Goal: Communication & Community: Answer question/provide support

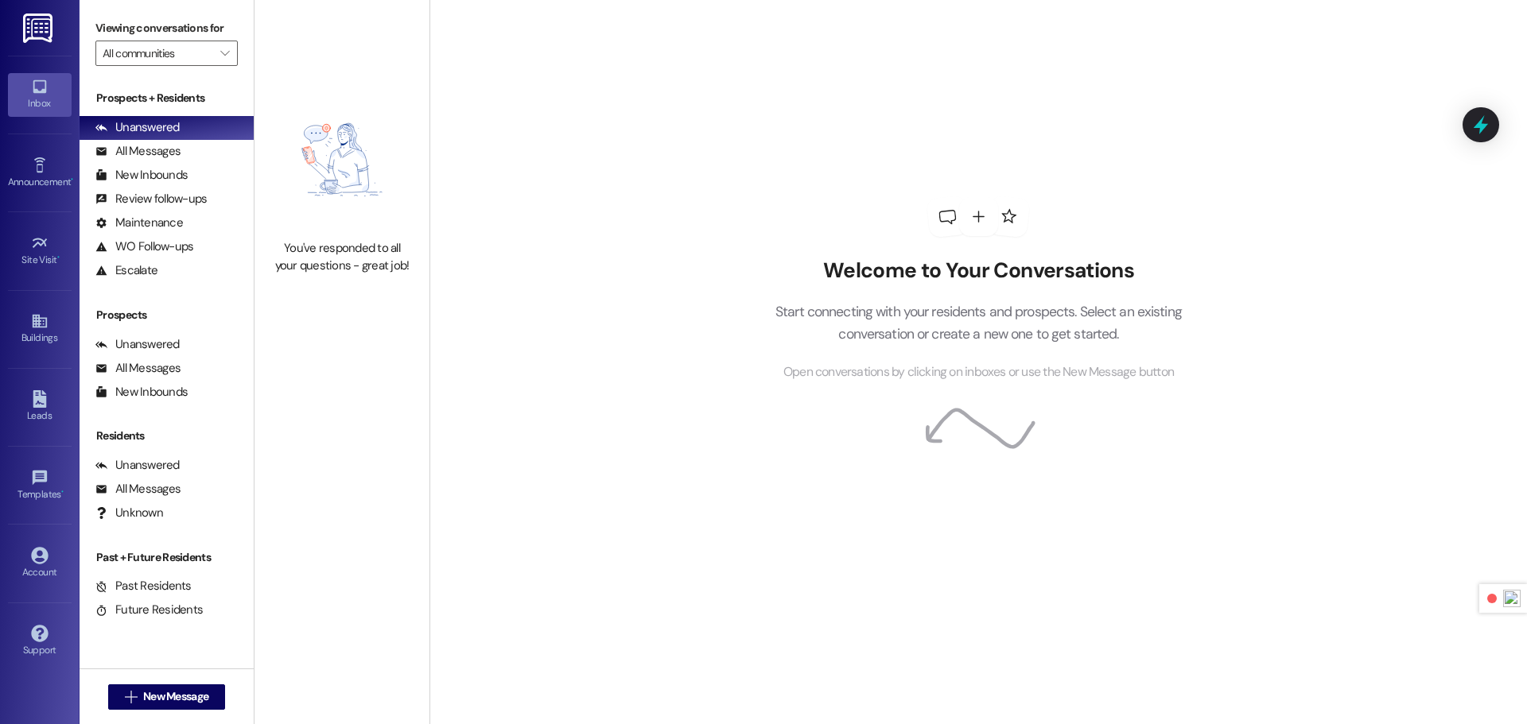
click at [37, 21] on img at bounding box center [39, 28] width 33 height 29
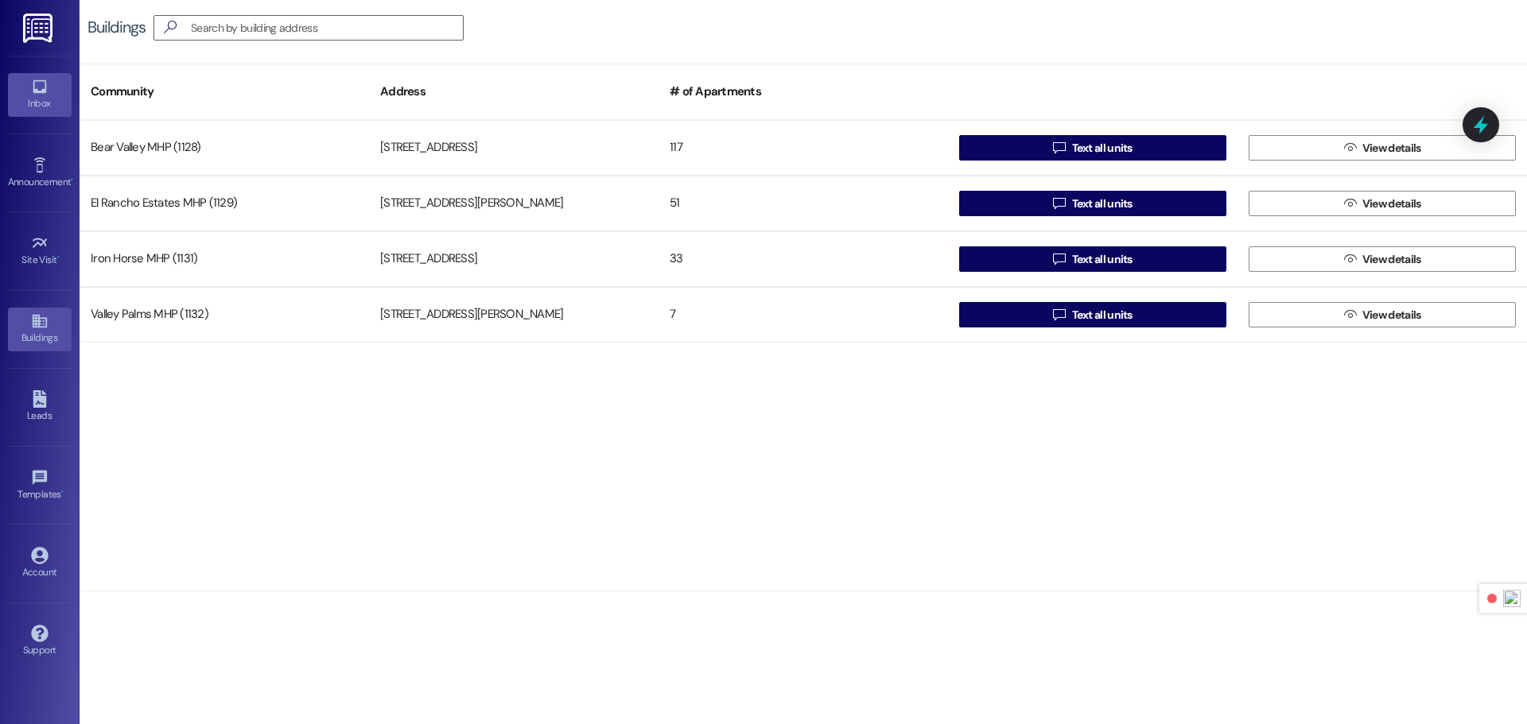
click at [32, 81] on icon at bounding box center [39, 86] width 17 height 17
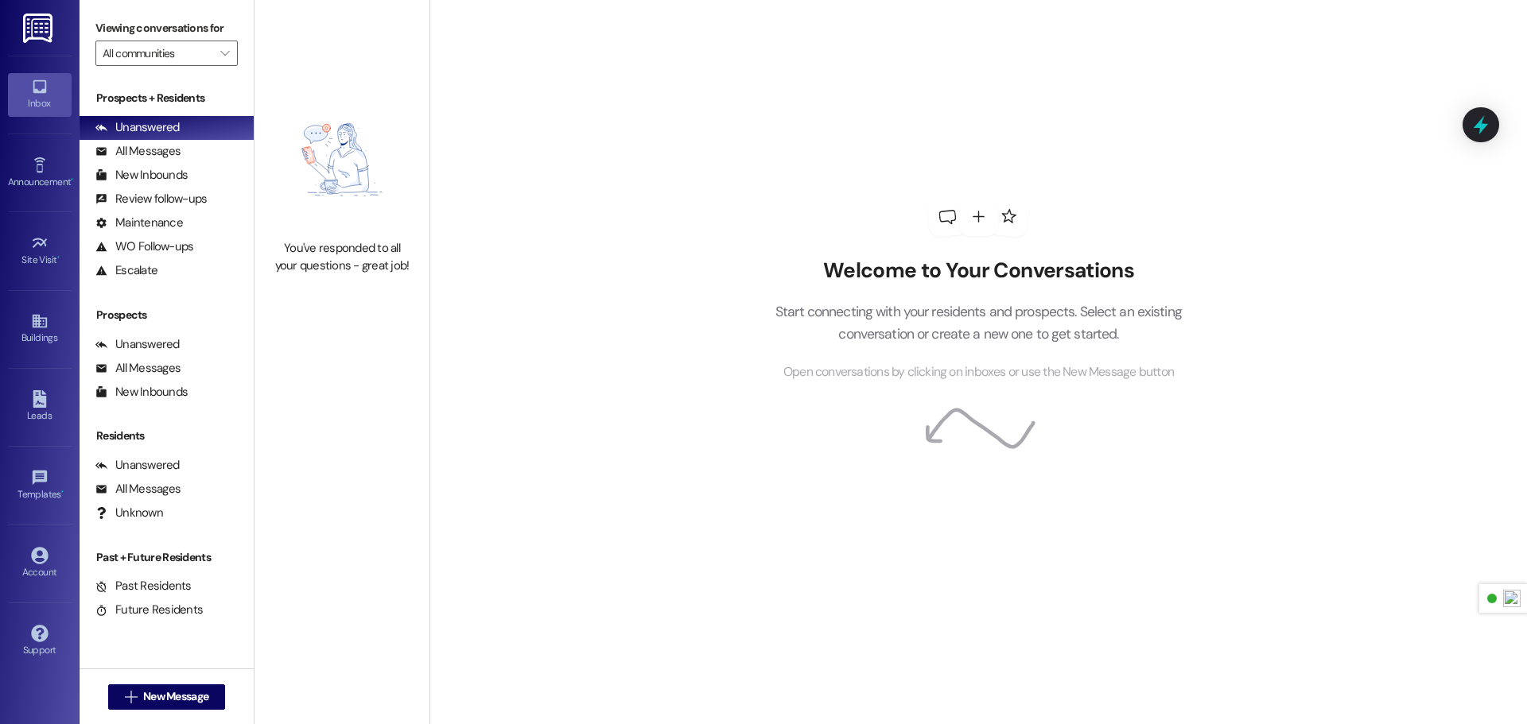
click at [49, 16] on img at bounding box center [39, 28] width 33 height 29
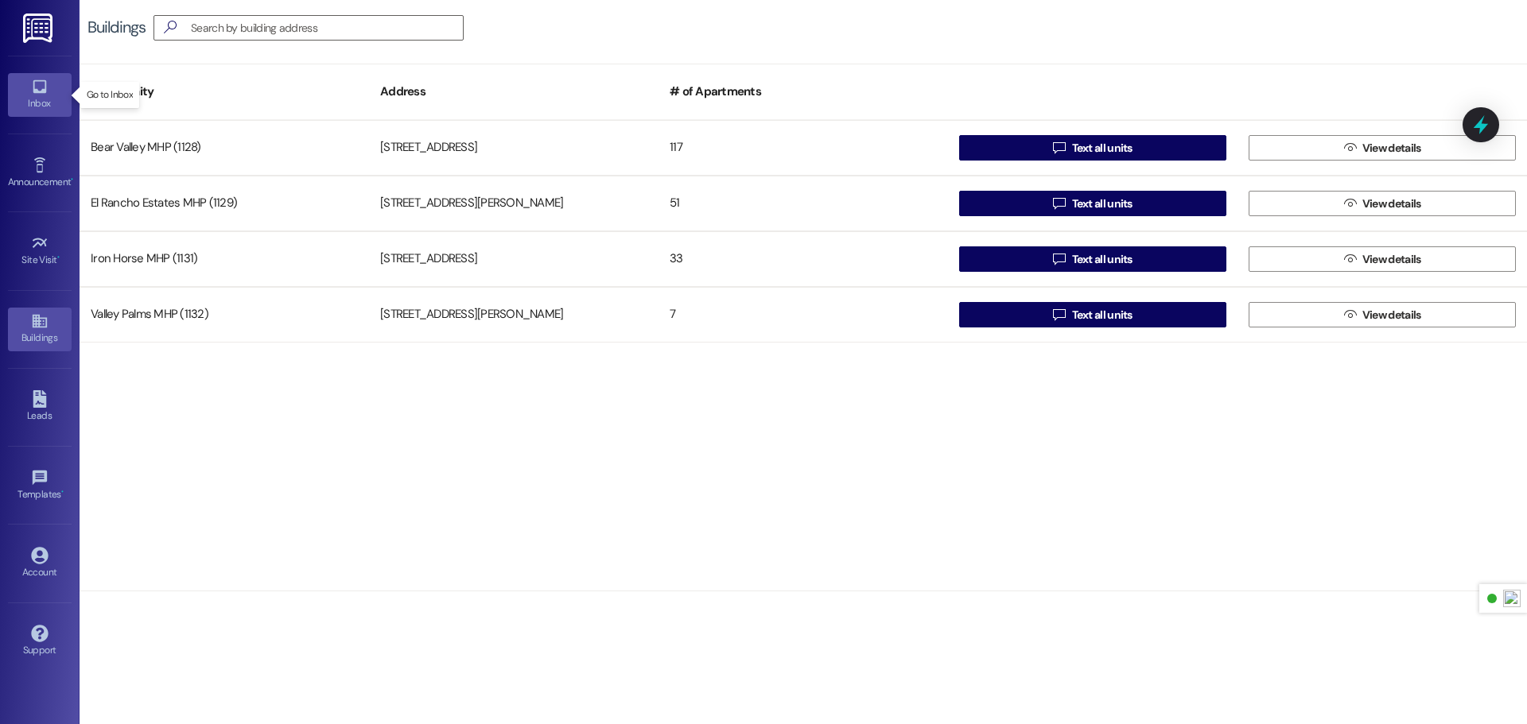
click at [58, 107] on div "Inbox" at bounding box center [40, 103] width 80 height 16
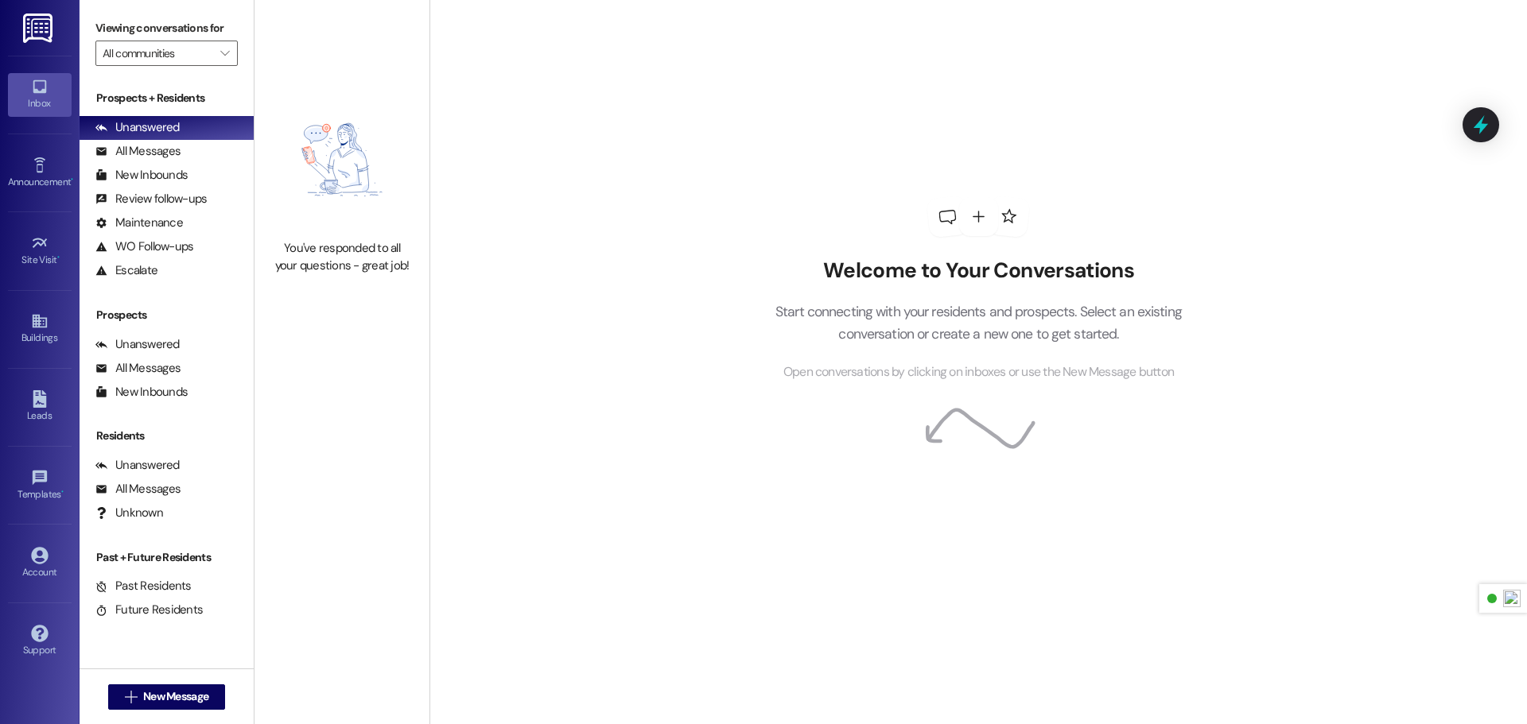
click at [49, 38] on img at bounding box center [39, 28] width 33 height 29
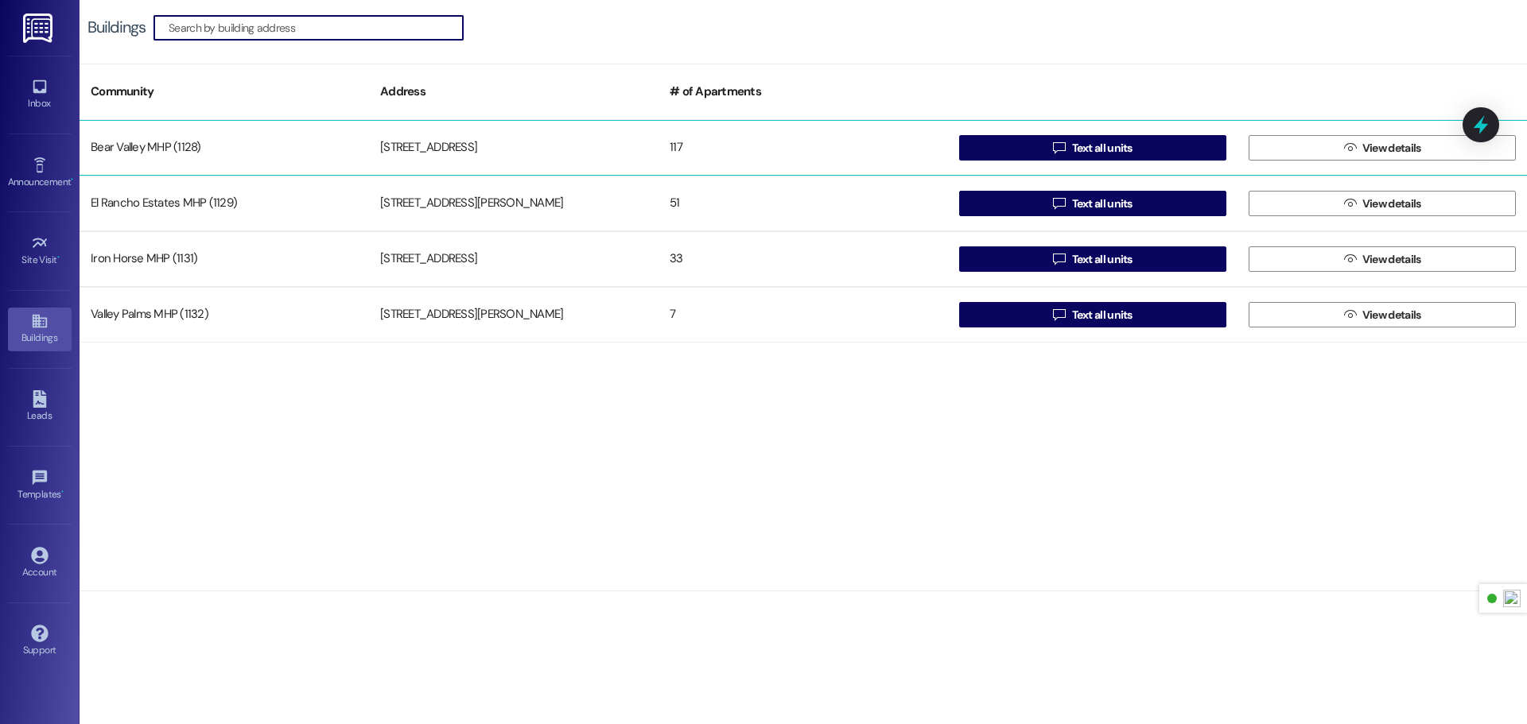
click at [401, 150] on div "[STREET_ADDRESS]" at bounding box center [513, 148] width 289 height 32
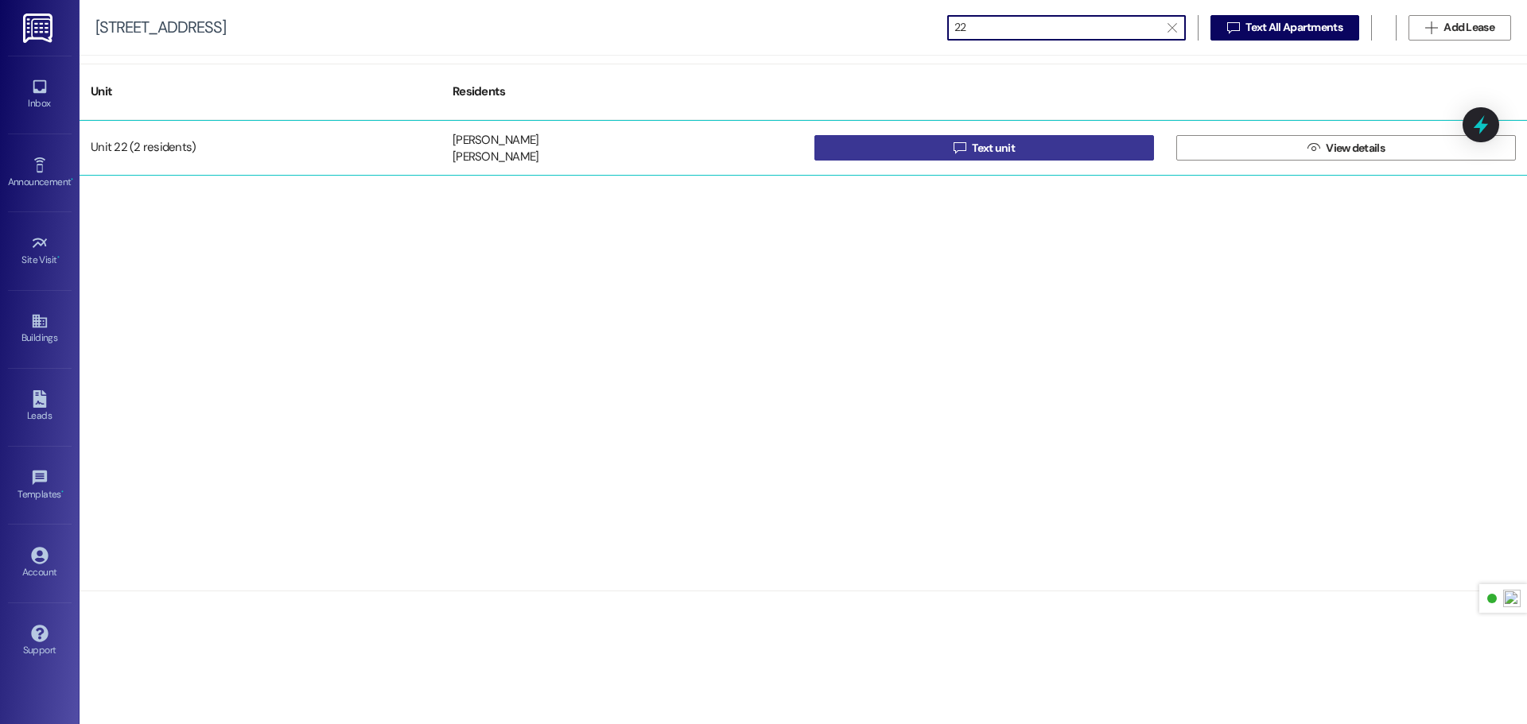
type input "22"
click at [972, 141] on span "Text unit" at bounding box center [993, 148] width 43 height 17
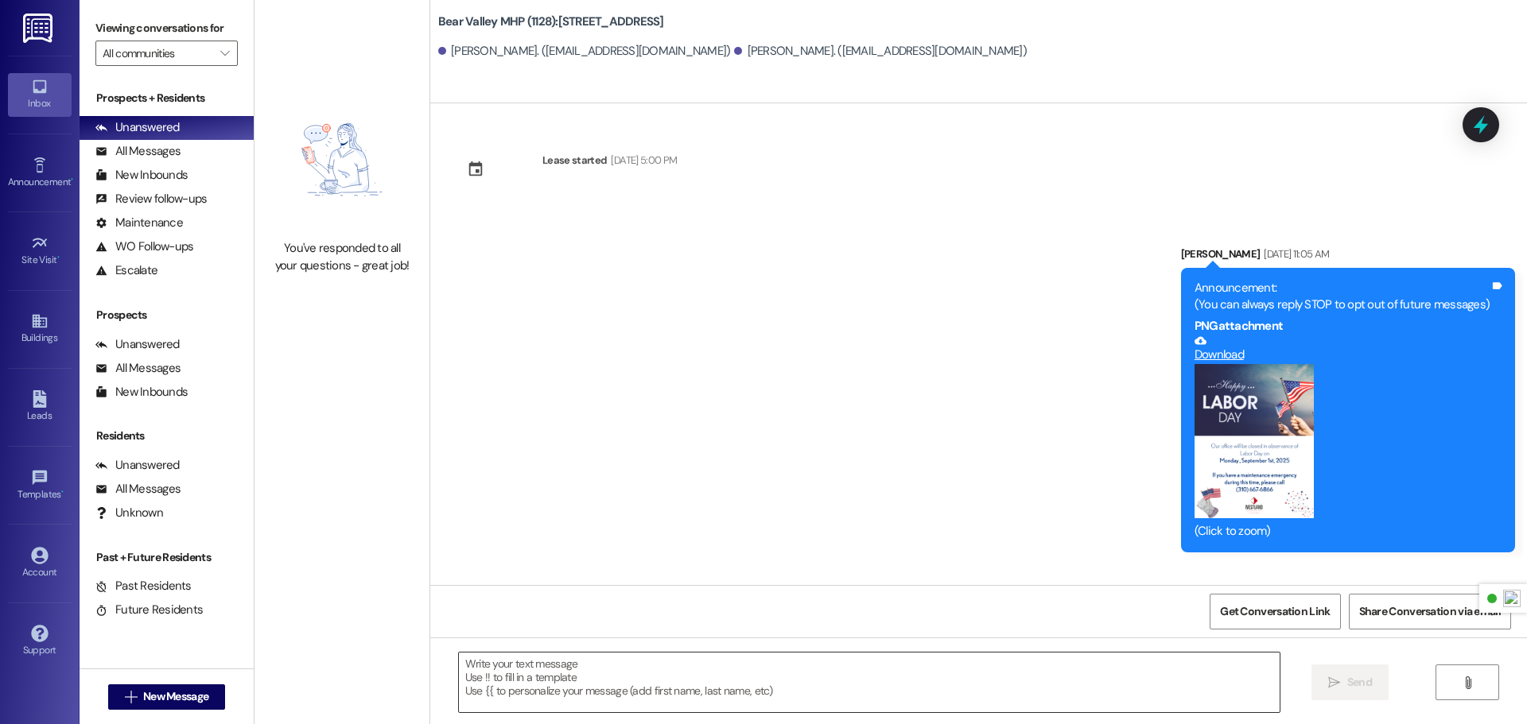
scroll to position [1274, 0]
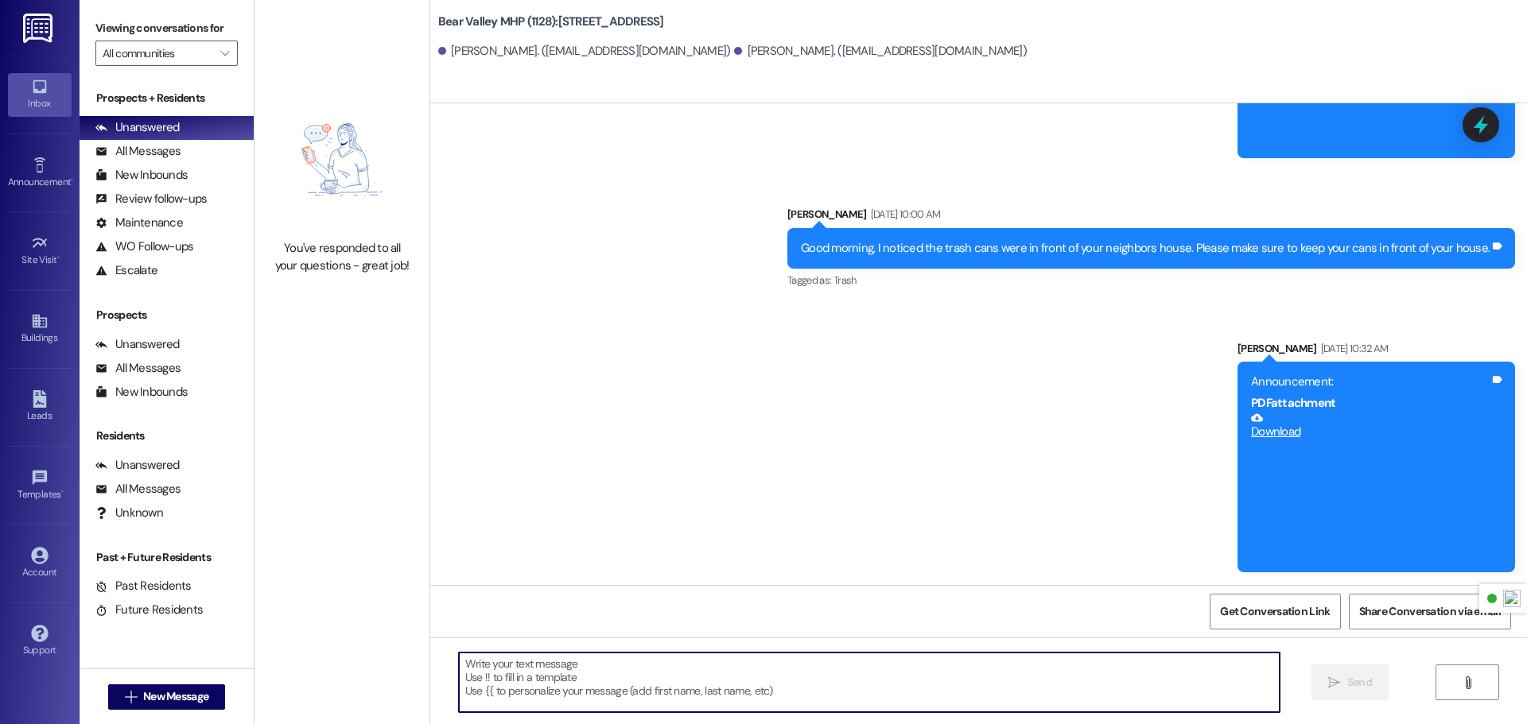
click at [643, 665] on textarea at bounding box center [869, 683] width 821 height 60
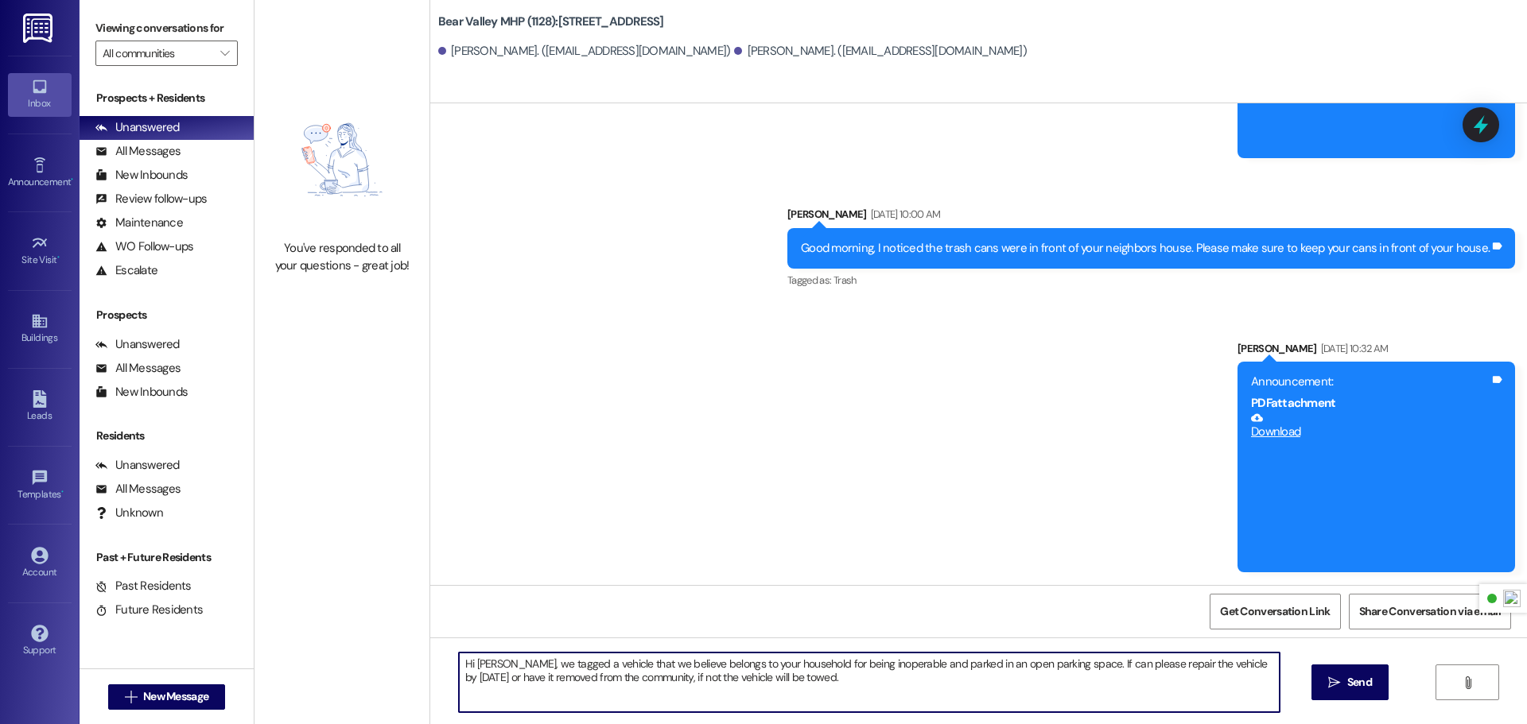
drag, startPoint x: 758, startPoint y: 680, endPoint x: 398, endPoint y: 669, distance: 359.6
click at [398, 669] on div "You've responded to all your questions - great job! Bear Valley MHP (1128): [ST…" at bounding box center [890, 362] width 1272 height 724
paste textarea "this is a courtesy notice from [Community Name/Management]. The inoperable [Col…"
drag, startPoint x: 795, startPoint y: 661, endPoint x: 639, endPoint y: 667, distance: 156.0
click at [639, 667] on textarea "Hi [PERSON_NAME], this is a courtesy notice from [Community Name/Management]. T…" at bounding box center [869, 683] width 821 height 60
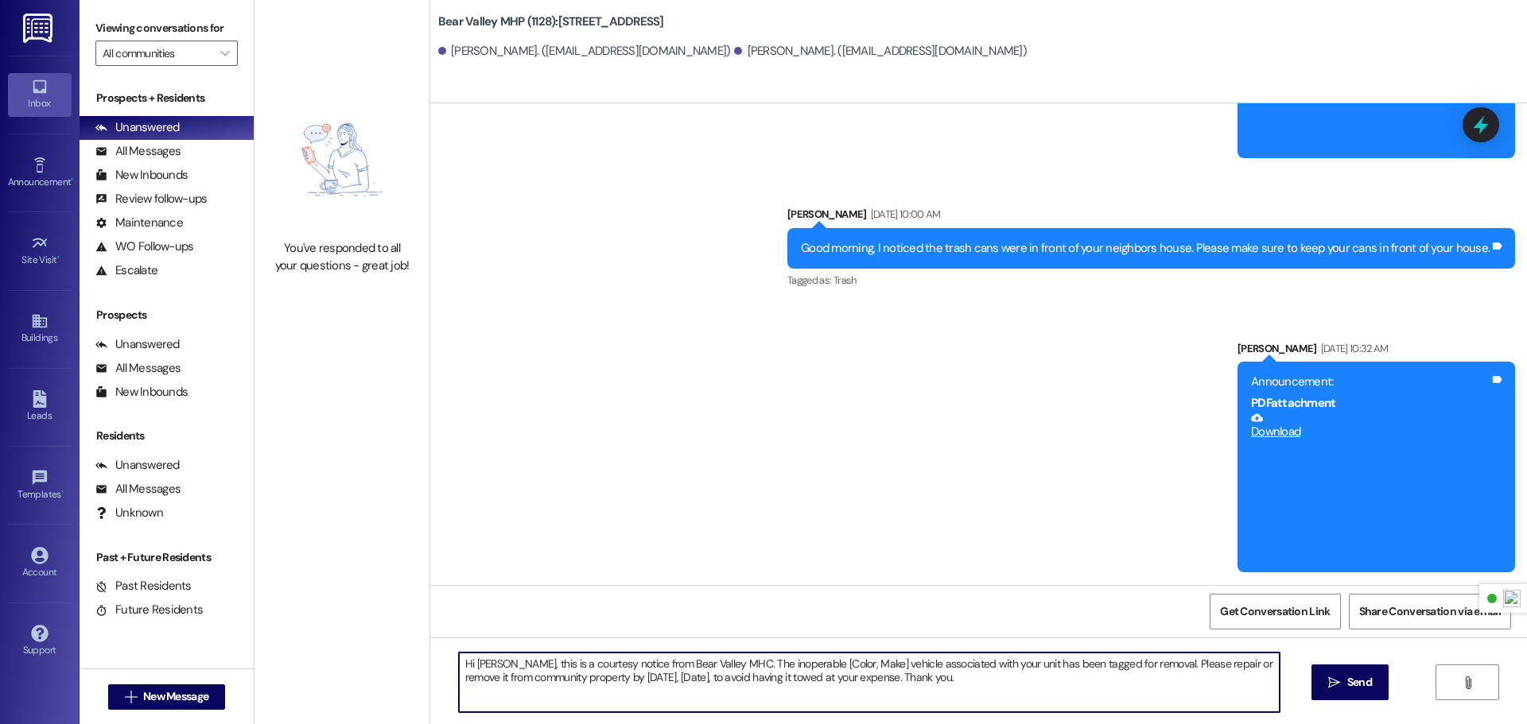
drag, startPoint x: 849, startPoint y: 664, endPoint x: 789, endPoint y: 664, distance: 60.4
click at [789, 664] on textarea "Hi [PERSON_NAME], this is a courtesy notice from Bear Valley MHC. The inoperabl…" at bounding box center [869, 683] width 821 height 60
drag, startPoint x: 654, startPoint y: 679, endPoint x: 627, endPoint y: 682, distance: 28.0
click at [627, 682] on textarea "Hi [PERSON_NAME], this is a courtesy notice from Bear Valley MHC. The inoperabl…" at bounding box center [869, 683] width 821 height 60
type textarea "Hi [PERSON_NAME], this is a courtesy notice from Bear Valley MHC. The inoperabl…"
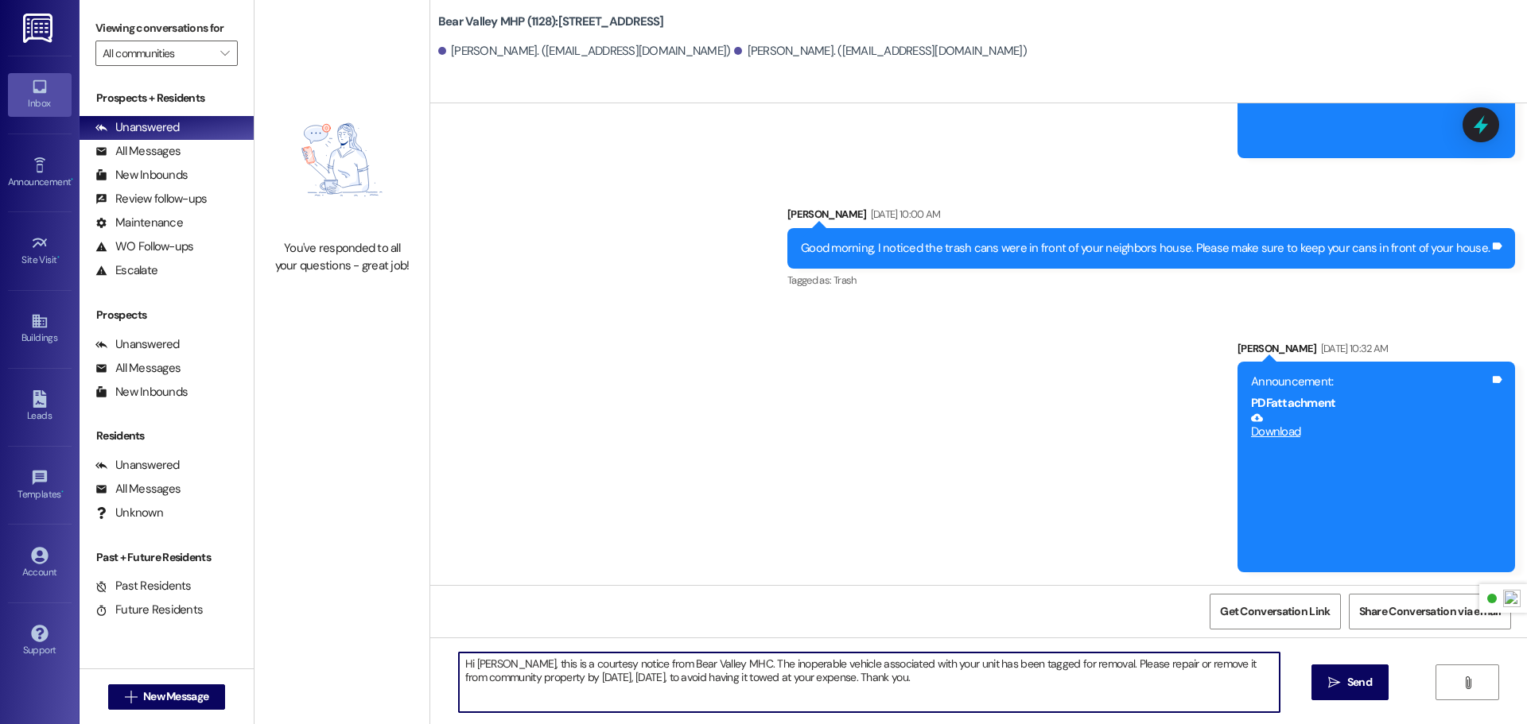
click at [964, 682] on textarea "Hi [PERSON_NAME], this is a courtesy notice from Bear Valley MHC. The inoperabl…" at bounding box center [869, 683] width 821 height 60
